Goal: Check status: Check status

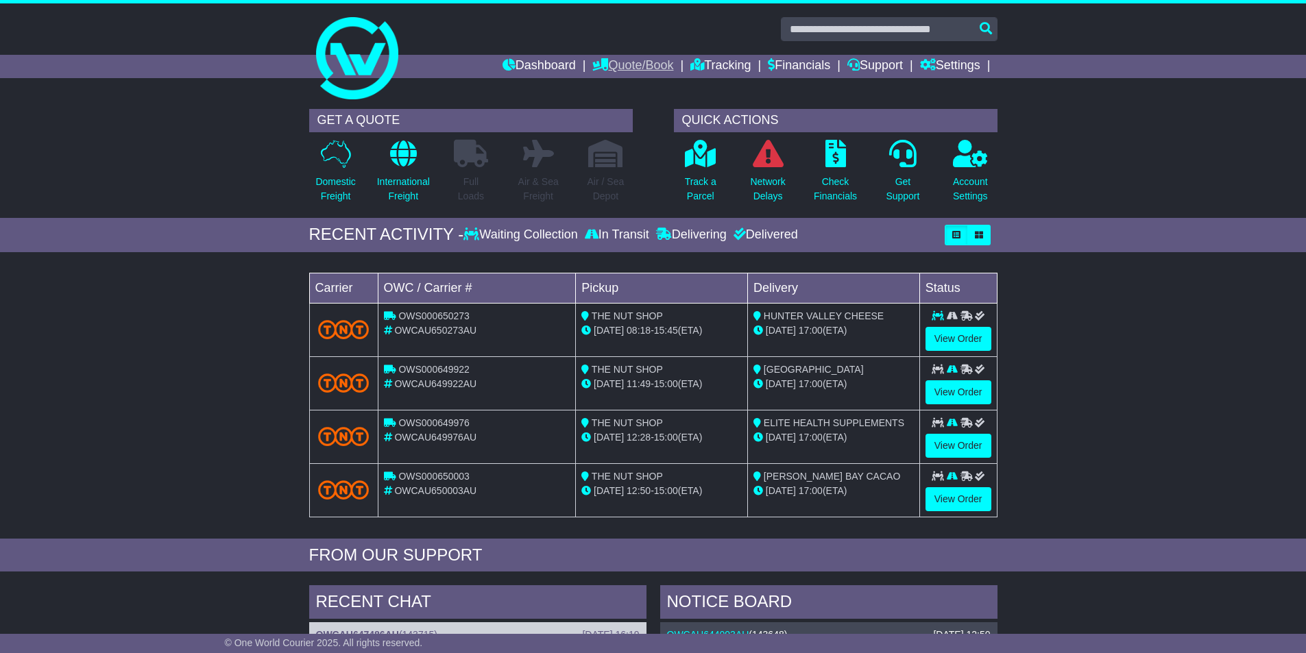
click at [640, 65] on link "Quote/Book" at bounding box center [632, 66] width 81 height 23
click at [638, 89] on link "Domestic" at bounding box center [647, 89] width 108 height 15
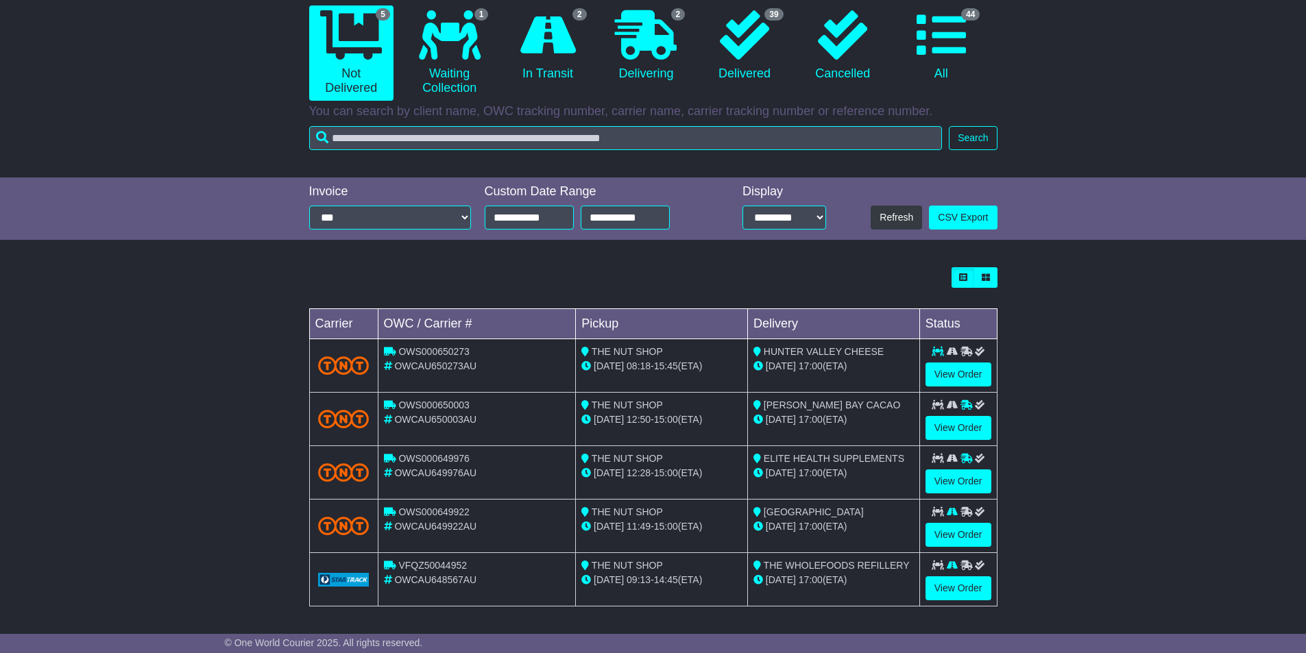
scroll to position [139, 0]
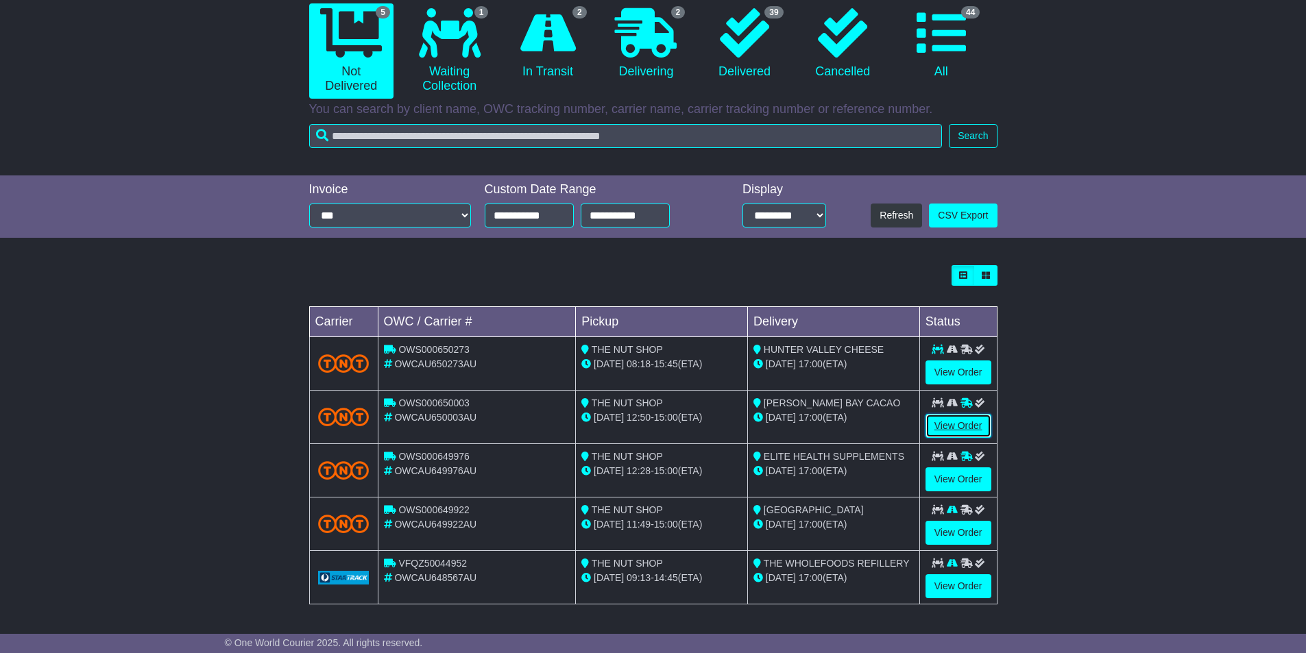
click at [949, 424] on link "View Order" at bounding box center [959, 426] width 66 height 24
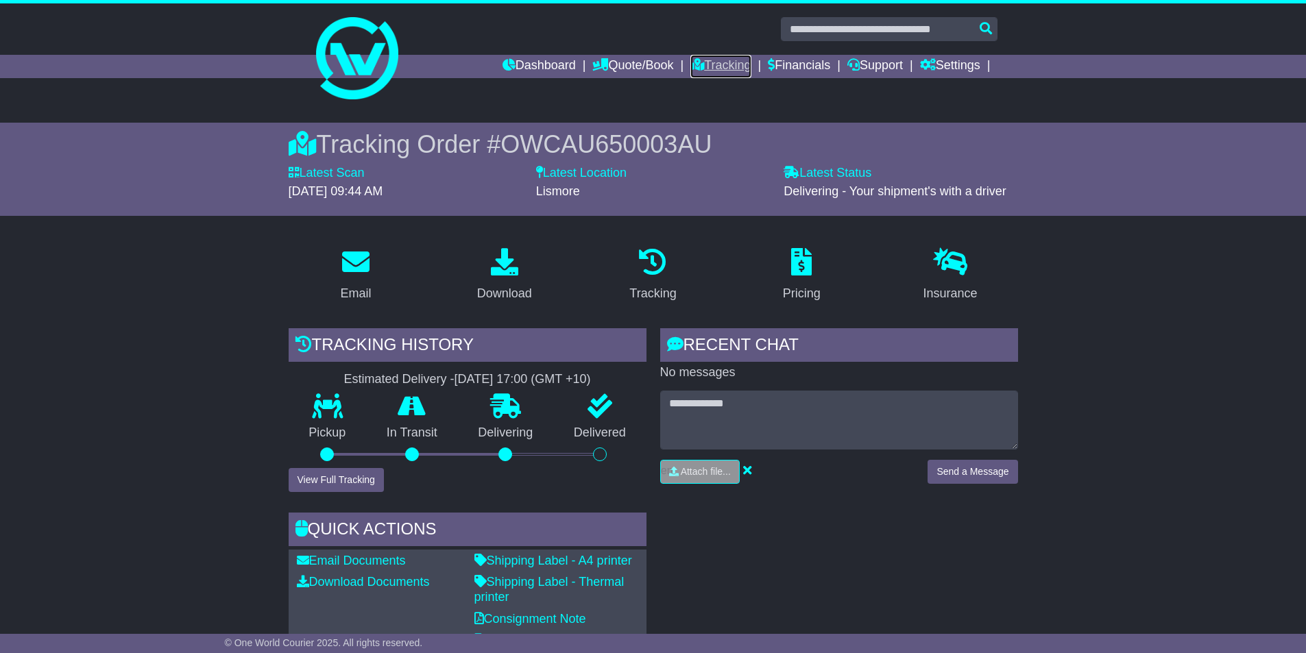
click at [736, 63] on link "Tracking" at bounding box center [720, 66] width 60 height 23
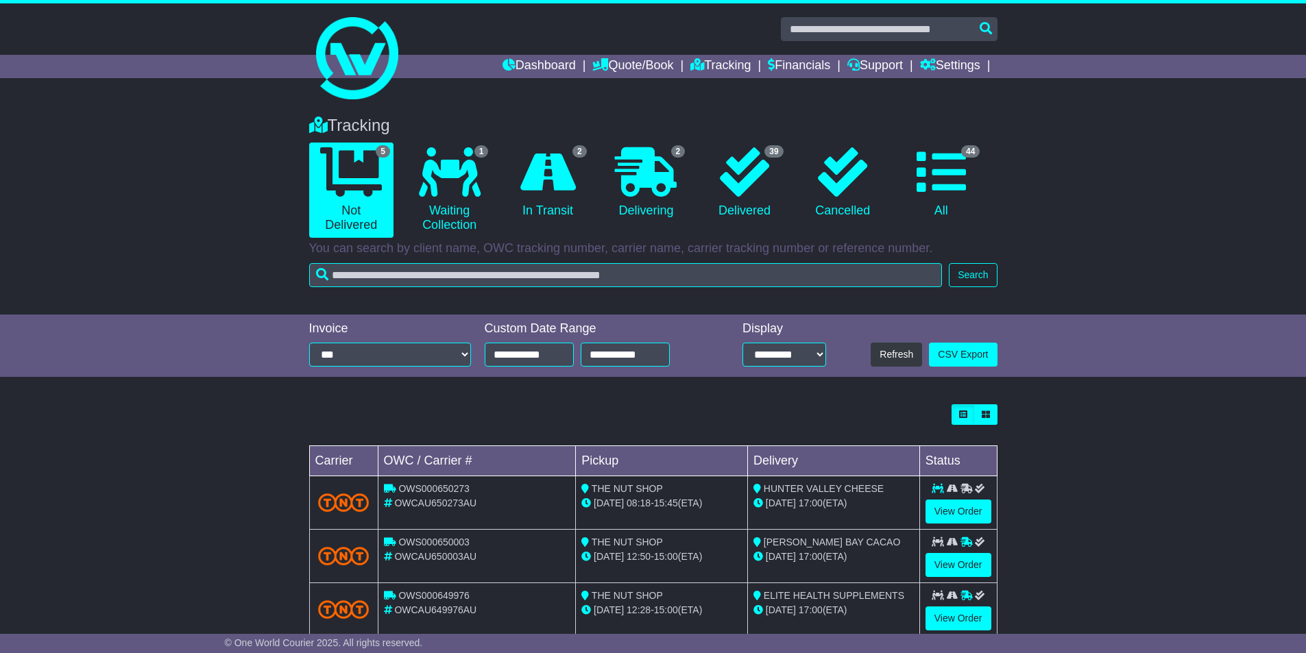
scroll to position [139, 0]
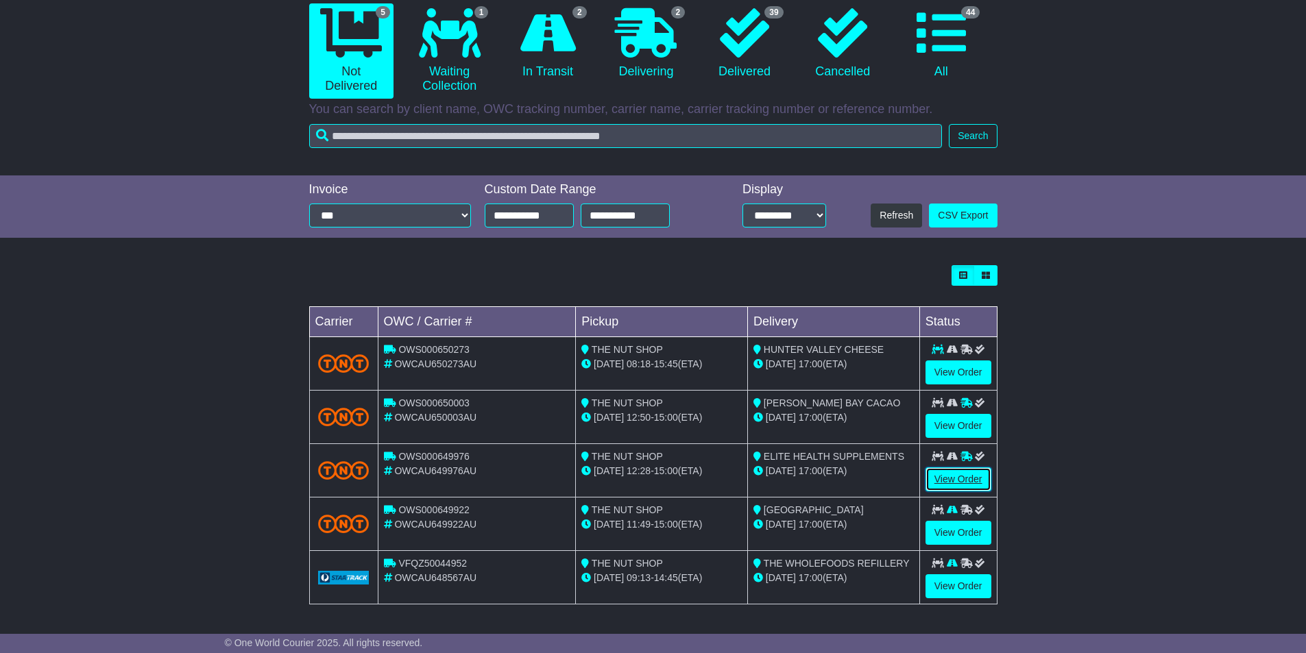
click at [944, 482] on link "View Order" at bounding box center [959, 480] width 66 height 24
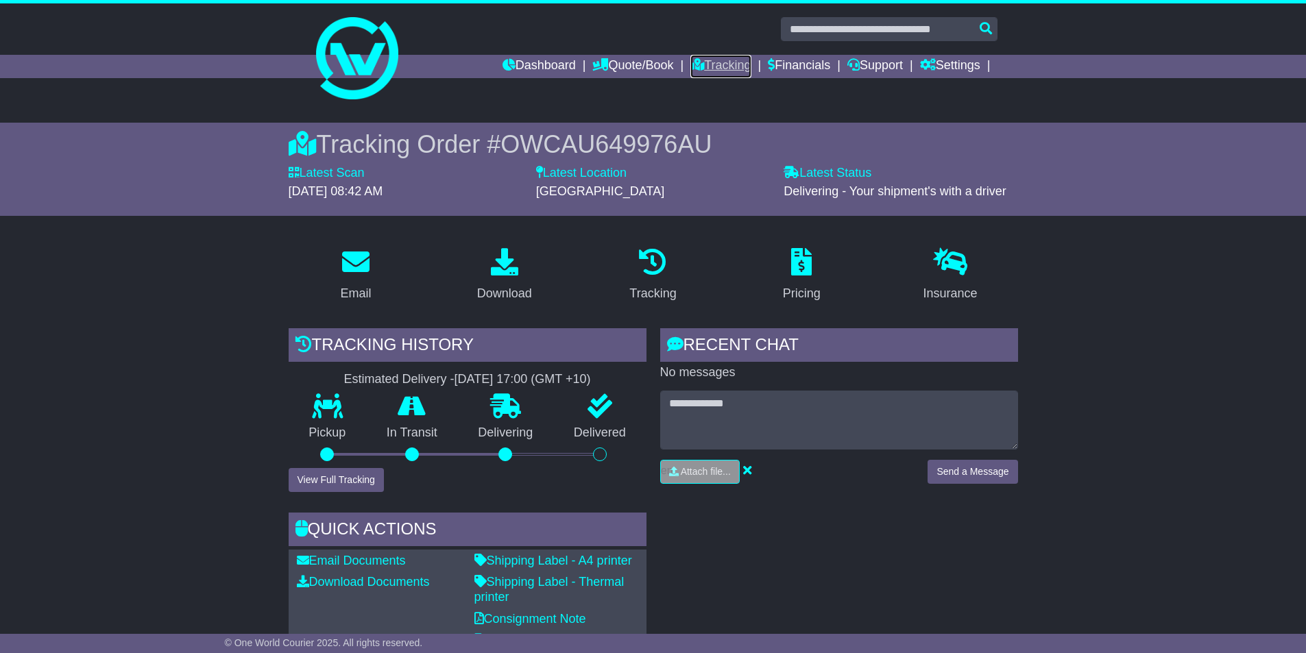
click at [720, 59] on link "Tracking" at bounding box center [720, 66] width 60 height 23
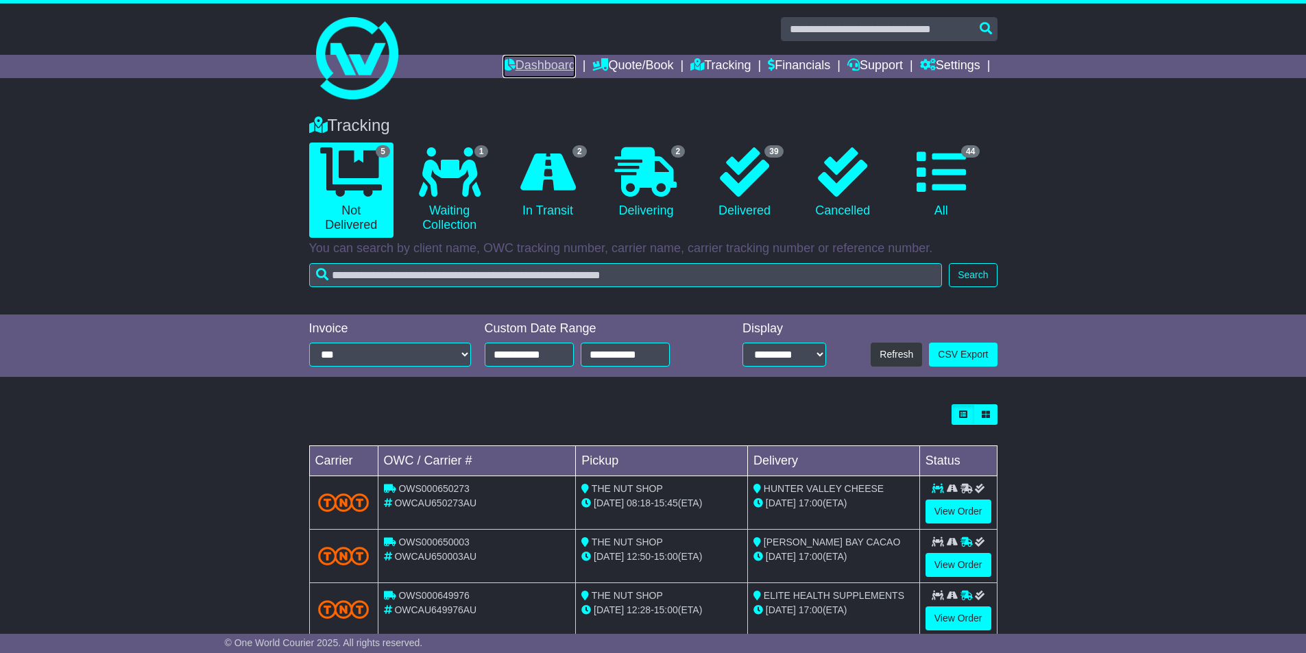
click at [532, 75] on link "Dashboard" at bounding box center [539, 66] width 73 height 23
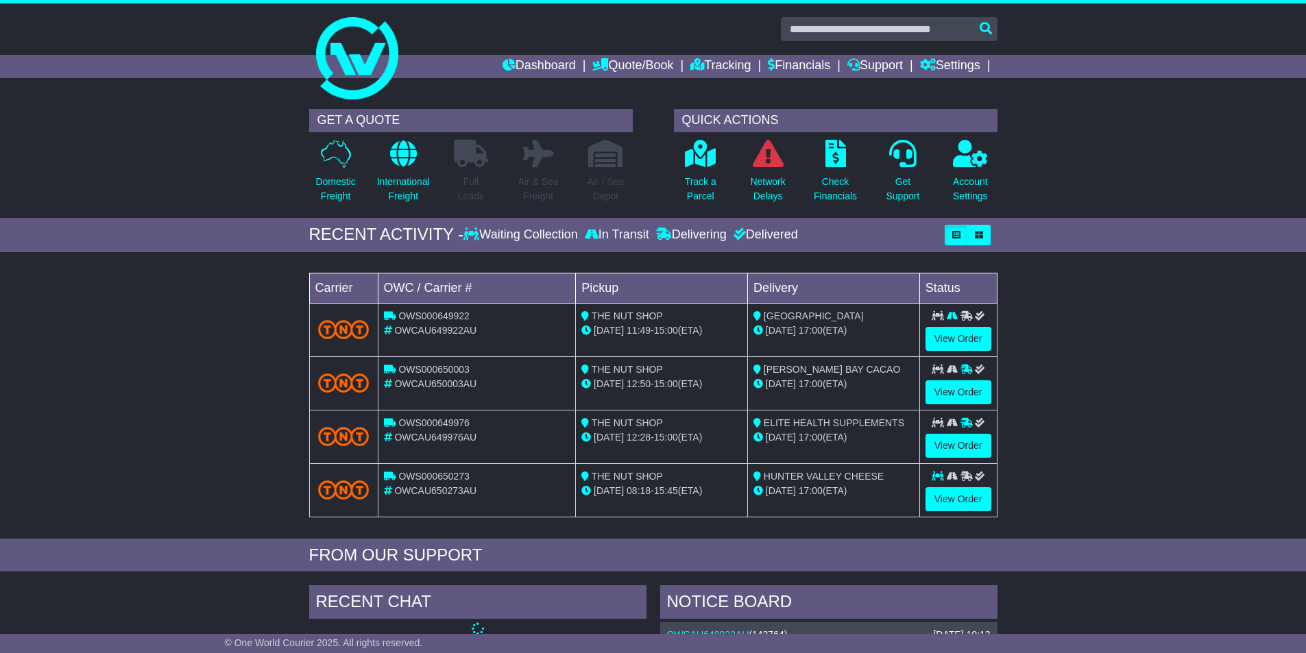
scroll to position [411, 0]
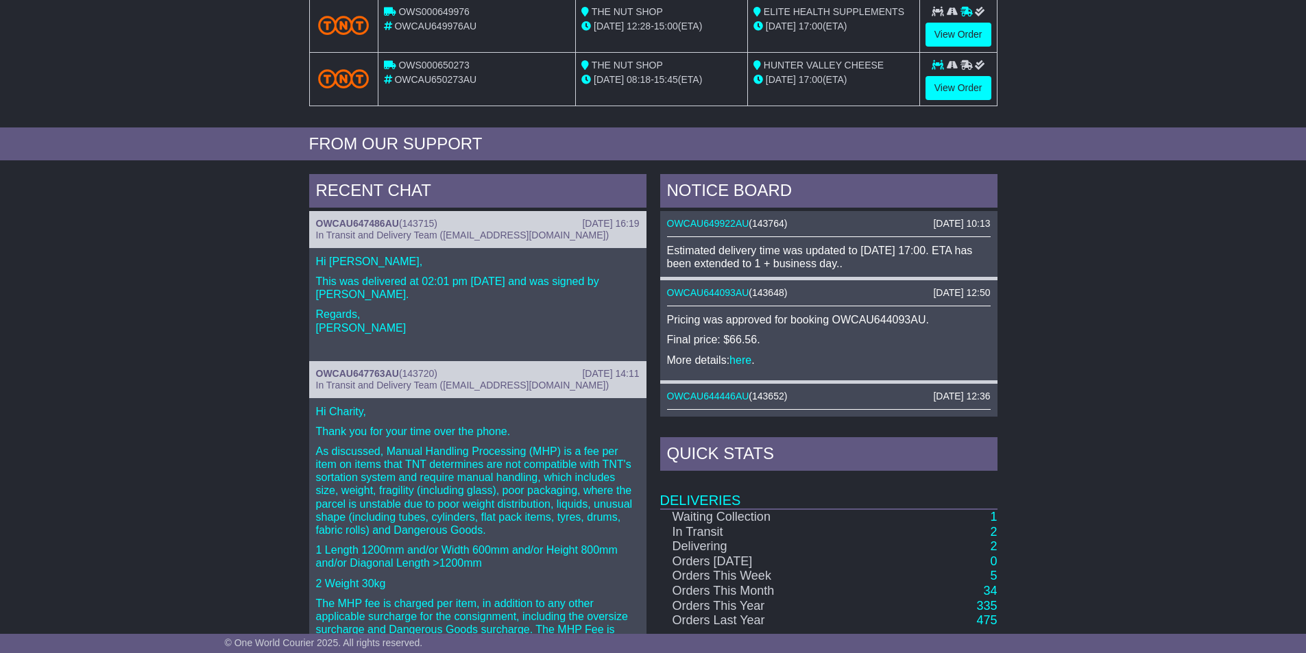
click at [727, 217] on div "[DATE] 10:13 OWCAU649922AU ( 143764 ) Estimated delivery time was updated to [D…" at bounding box center [828, 245] width 337 height 69
click at [726, 224] on link "OWCAU649922AU" at bounding box center [708, 223] width 82 height 11
